Goal: Check status: Check status

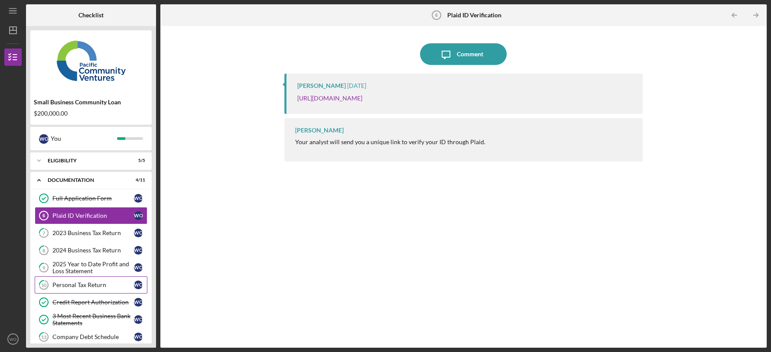
click at [95, 278] on link "10 Personal Tax Return W O" at bounding box center [91, 284] width 113 height 17
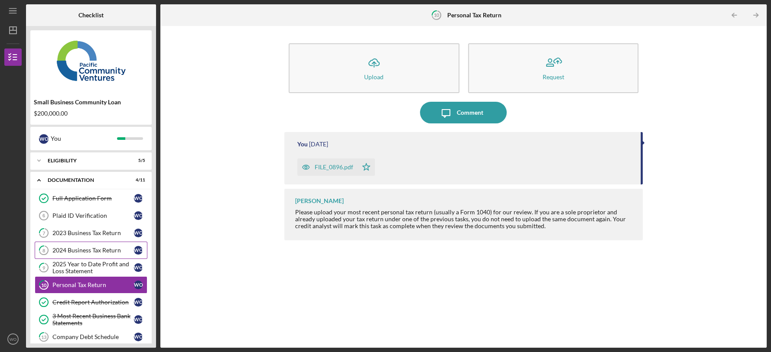
click at [91, 248] on div "2024 Business Tax Return" at bounding box center [92, 250] width 81 height 7
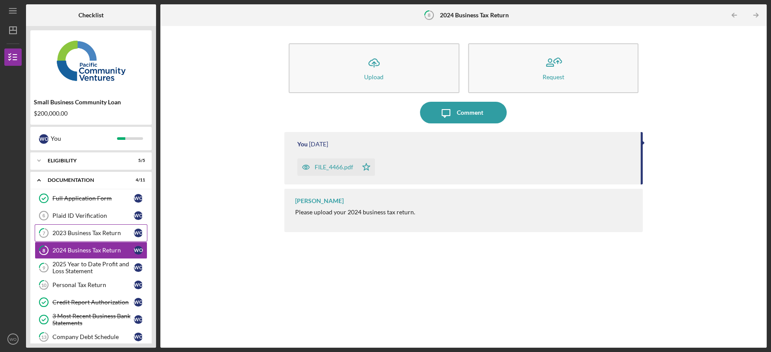
click at [88, 236] on link "7 2023 Business Tax Return W O" at bounding box center [91, 232] width 113 height 17
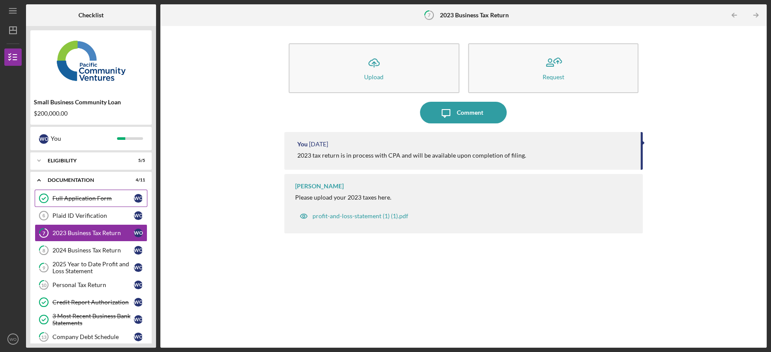
click at [65, 195] on div "Full Application Form" at bounding box center [92, 198] width 81 height 7
